Goal: Register for event/course

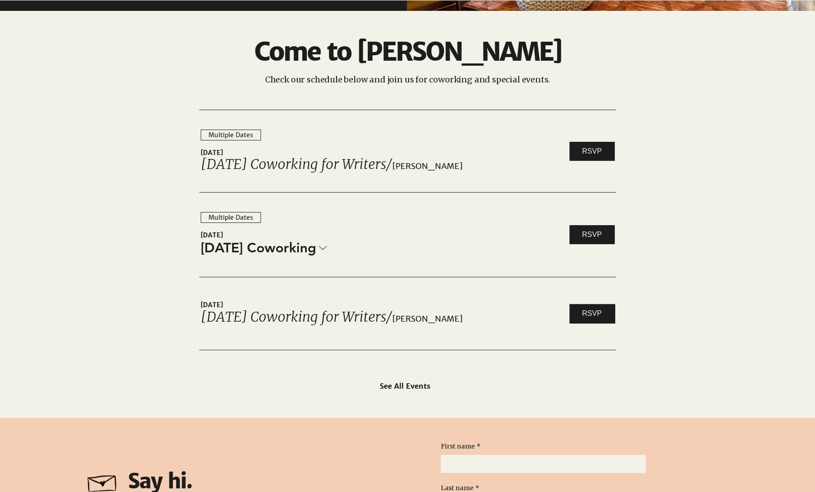
scroll to position [1366, 0]
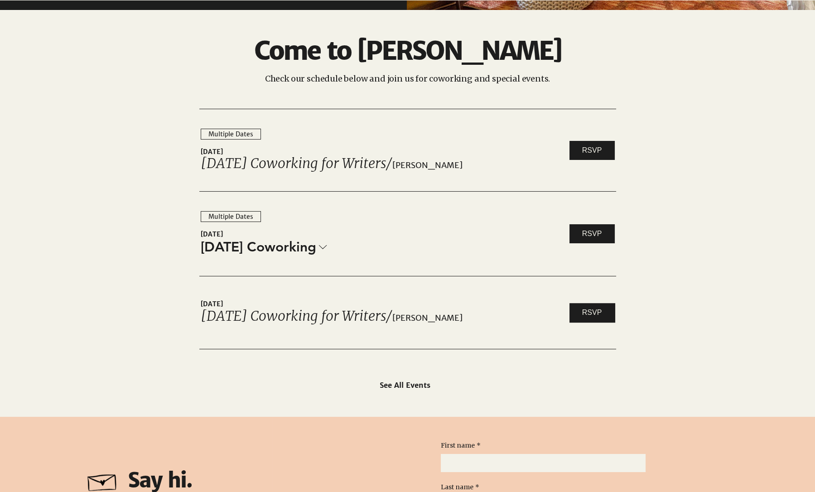
click at [330, 243] on div "[DATE] Coworking / [PERSON_NAME]" at bounding box center [381, 246] width 361 height 19
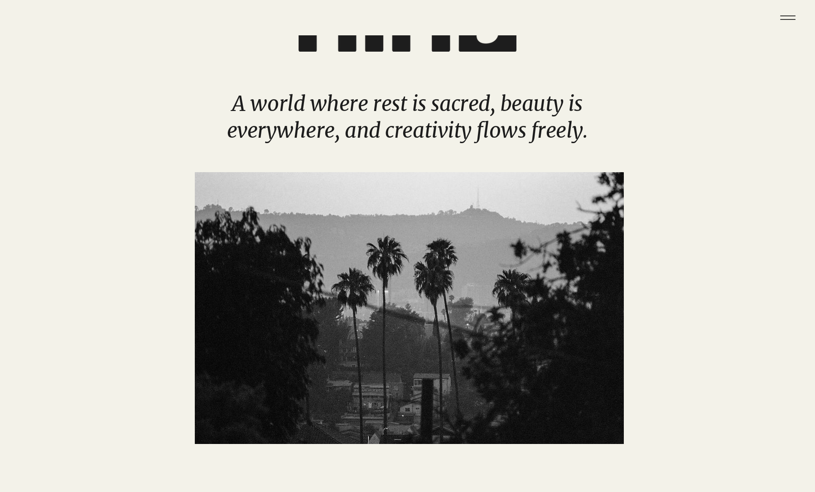
scroll to position [0, 0]
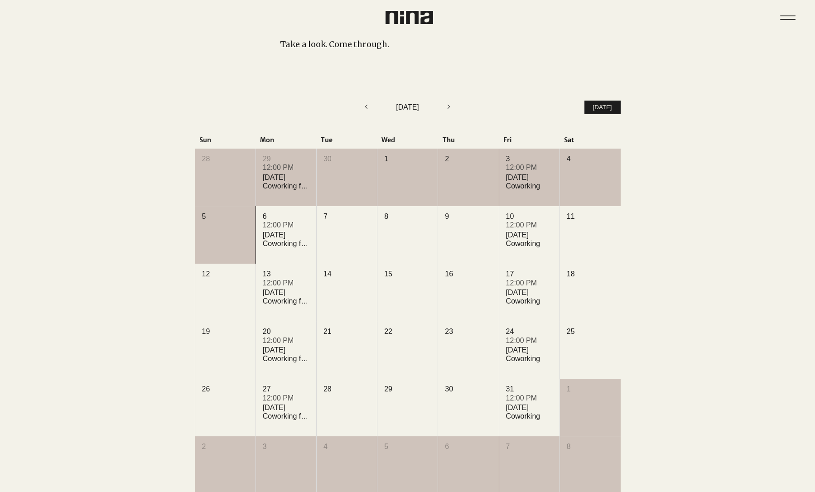
scroll to position [154, 0]
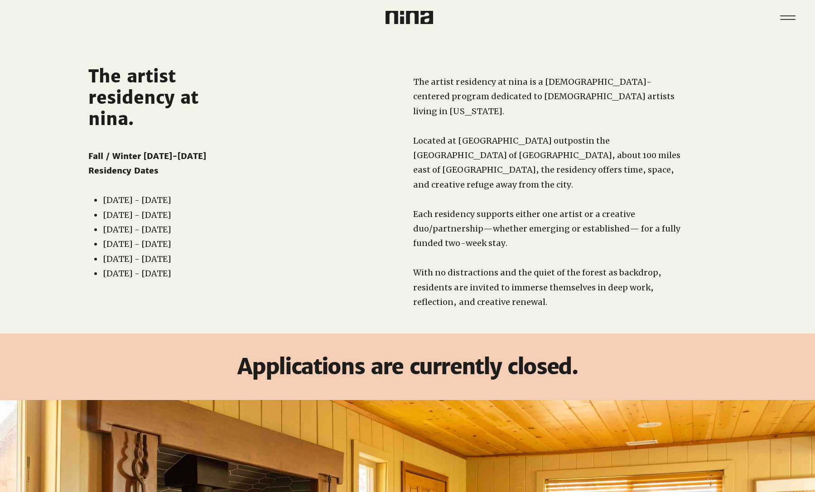
drag, startPoint x: 171, startPoint y: 202, endPoint x: 190, endPoint y: 250, distance: 51.6
click at [191, 250] on ul "Oct 18 - Nov 1, 2025 Nov 8 - Nov 22, 2025 Dec 6 - Dec 20, 2025 Jan 10 - Jan 24,…" at bounding box center [160, 237] width 136 height 88
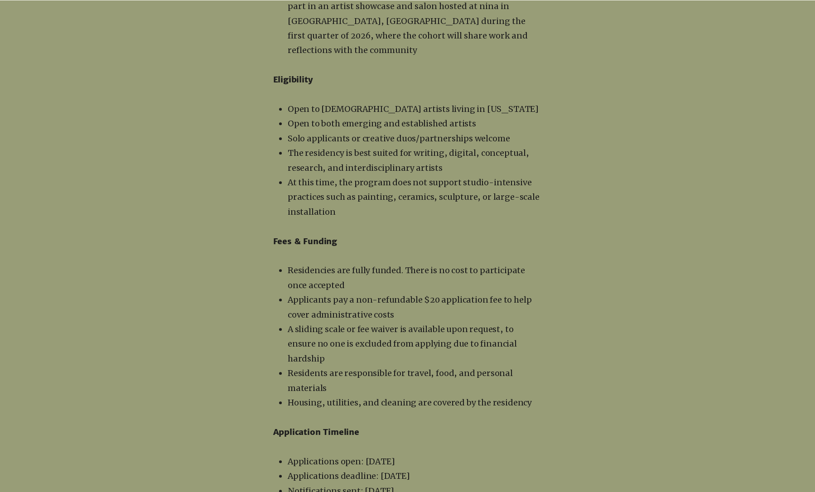
scroll to position [1384, 0]
